Goal: Find specific page/section: Find specific page/section

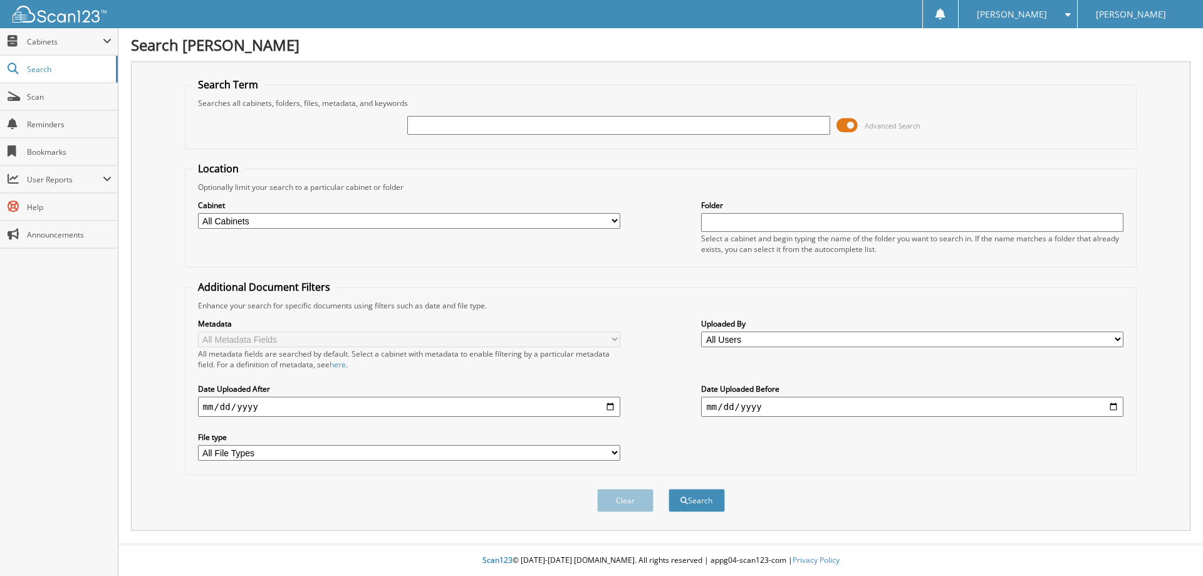
click at [75, 43] on span "Cabinets" at bounding box center [65, 41] width 76 height 11
click at [51, 132] on link "Search" at bounding box center [59, 123] width 118 height 27
click at [63, 39] on span "Cabinets" at bounding box center [65, 41] width 76 height 11
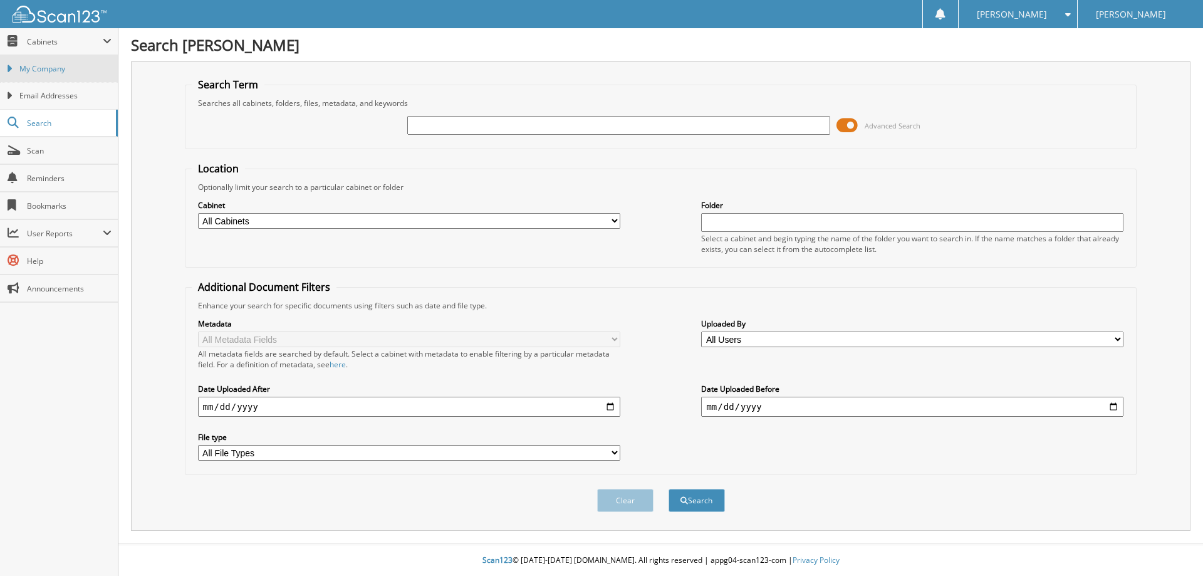
click at [58, 68] on span "My Company" at bounding box center [65, 68] width 92 height 11
